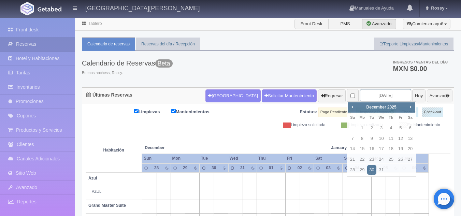
click at [378, 96] on input "2025-12-30" at bounding box center [385, 95] width 51 height 13
click at [356, 106] on div "Prev Next December 2025" at bounding box center [381, 107] width 67 height 10
click at [354, 106] on span "Prev" at bounding box center [351, 106] width 5 height 5
click at [403, 129] on link "3" at bounding box center [400, 128] width 9 height 10
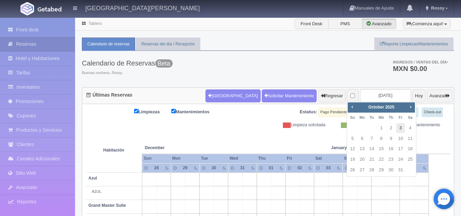
type input "2025-10-03"
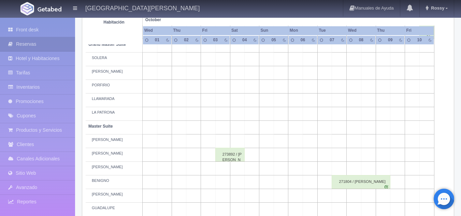
scroll to position [164, 0]
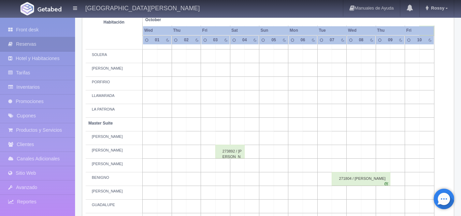
click at [234, 153] on div "273892 / [PERSON_NAME]" at bounding box center [229, 152] width 29 height 14
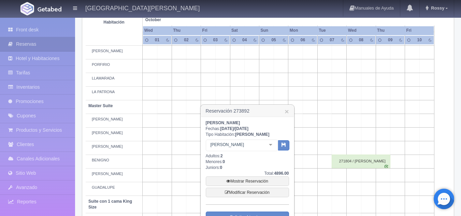
scroll to position [182, 0]
click at [257, 178] on link "Mostrar Reservación" at bounding box center [247, 181] width 83 height 10
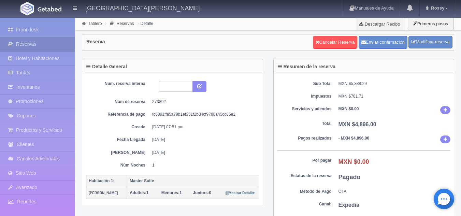
click at [233, 160] on div "Núm. reserva interna Núm de reserva 273892 Referencia de pago fc6891ffa5a79b1ef…" at bounding box center [173, 124] width 174 height 87
click at [44, 29] on link "Front desk" at bounding box center [37, 30] width 75 height 14
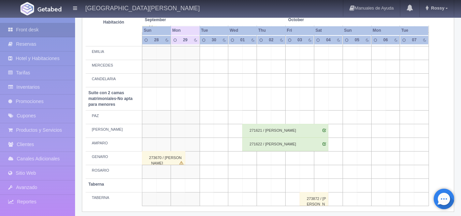
scroll to position [526, 0]
